Goal: Find specific page/section: Find specific page/section

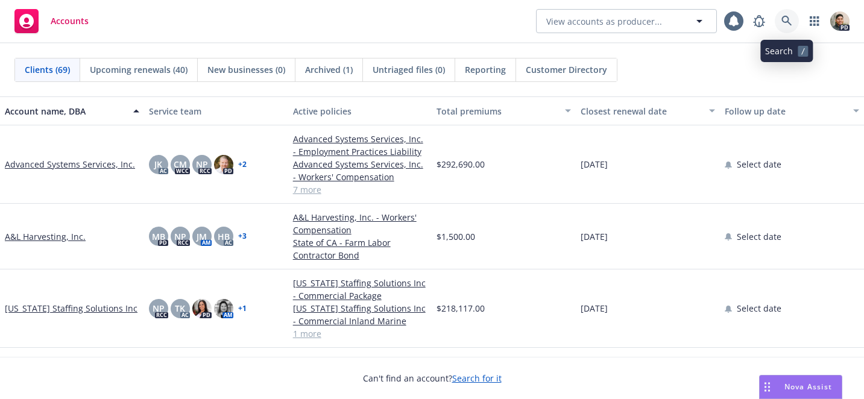
click at [788, 22] on icon at bounding box center [786, 21] width 11 height 11
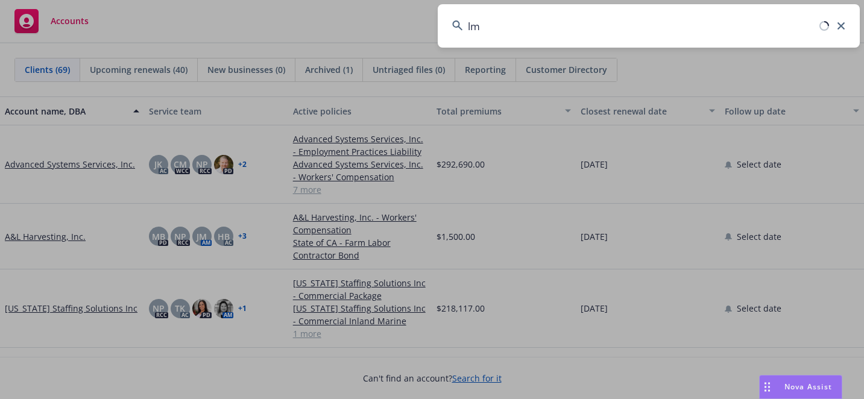
type input "l"
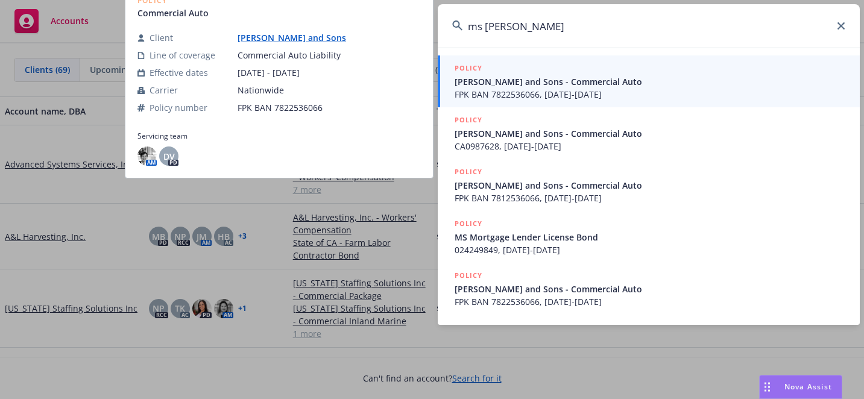
type input "ms [PERSON_NAME]"
click at [516, 78] on span "[PERSON_NAME] and Sons - Commercial Auto" at bounding box center [649, 81] width 390 height 13
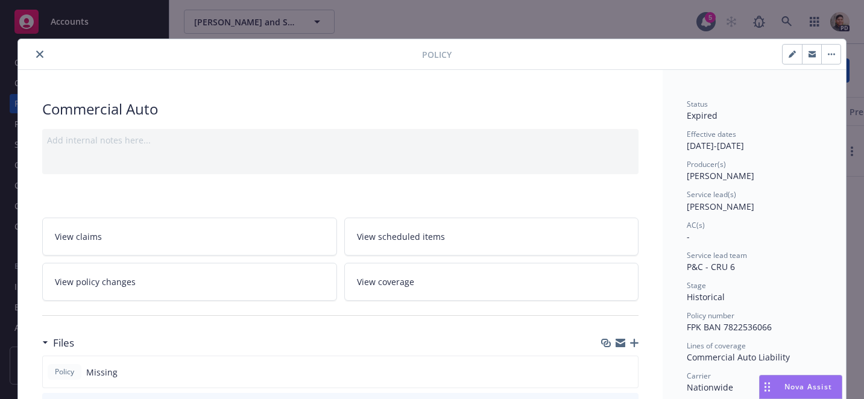
click at [41, 53] on icon "close" at bounding box center [39, 54] width 7 height 7
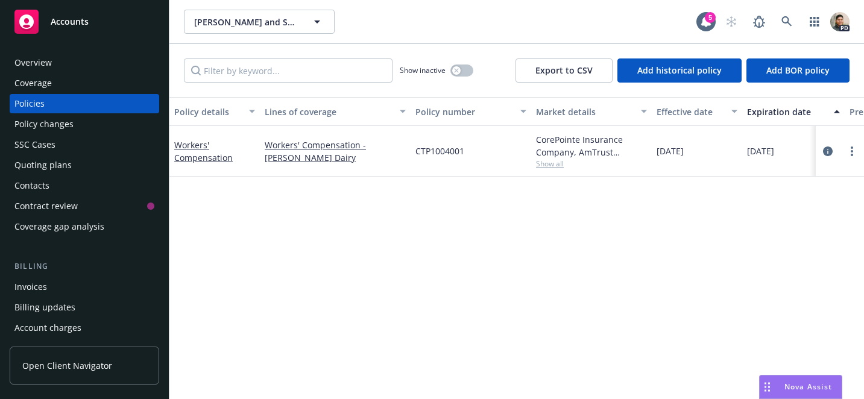
click at [41, 61] on div "Overview" at bounding box center [32, 62] width 37 height 19
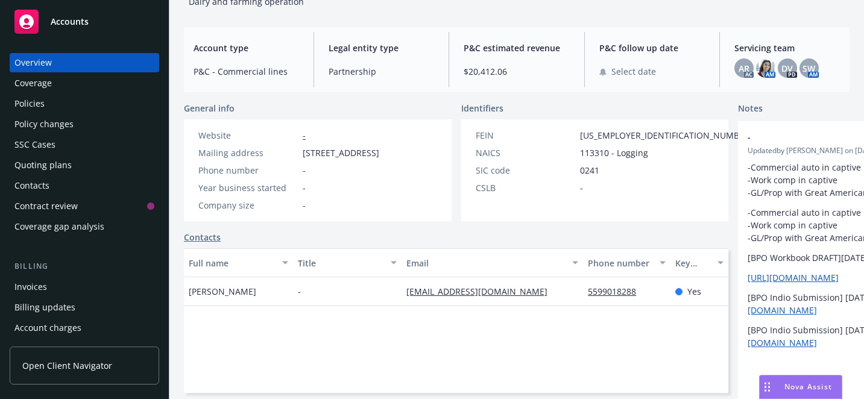
scroll to position [101, 0]
